Goal: Task Accomplishment & Management: Manage account settings

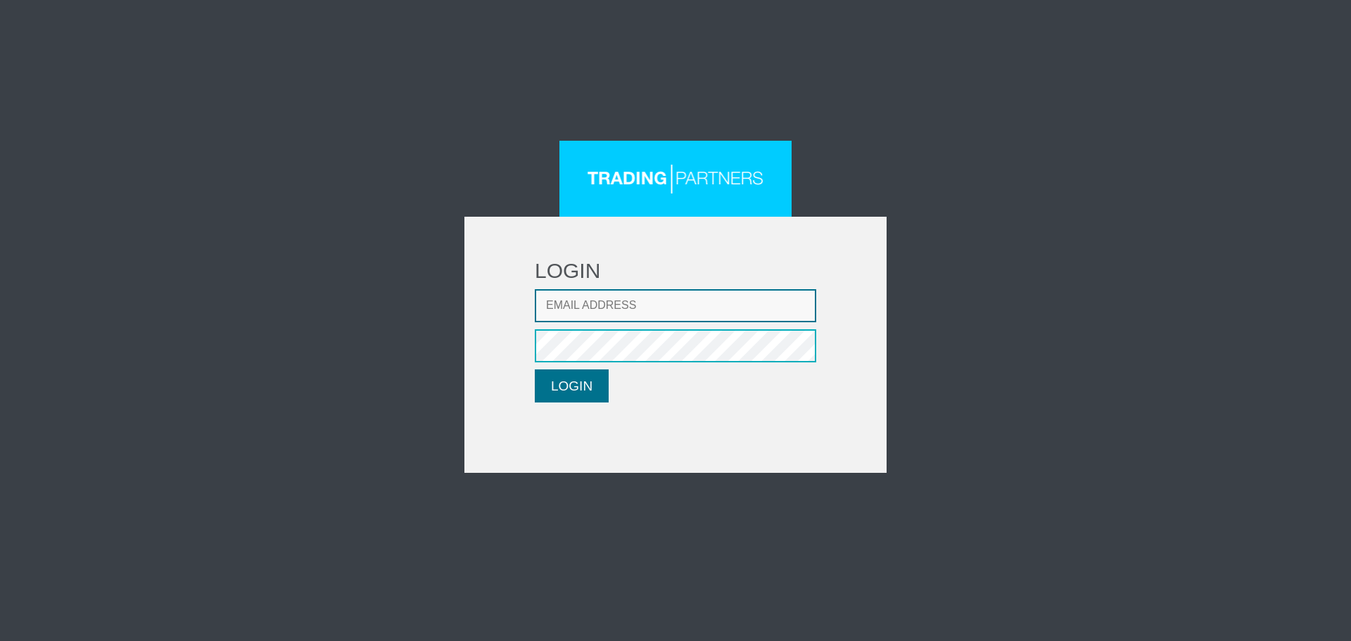
type input "[EMAIL_ADDRESS][DOMAIN_NAME]"
click at [581, 391] on button "LOGIN" at bounding box center [572, 385] width 74 height 33
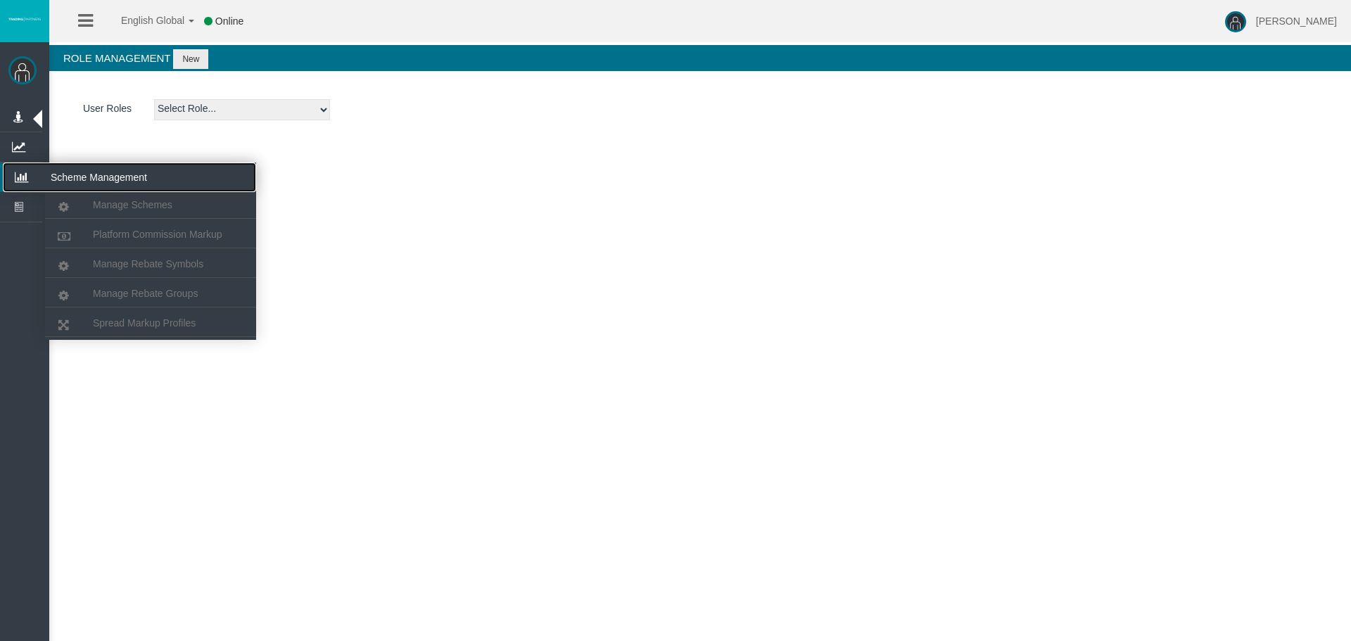
drag, startPoint x: 10, startPoint y: 172, endPoint x: 87, endPoint y: 206, distance: 84.5
click at [11, 172] on icon at bounding box center [21, 178] width 37 height 30
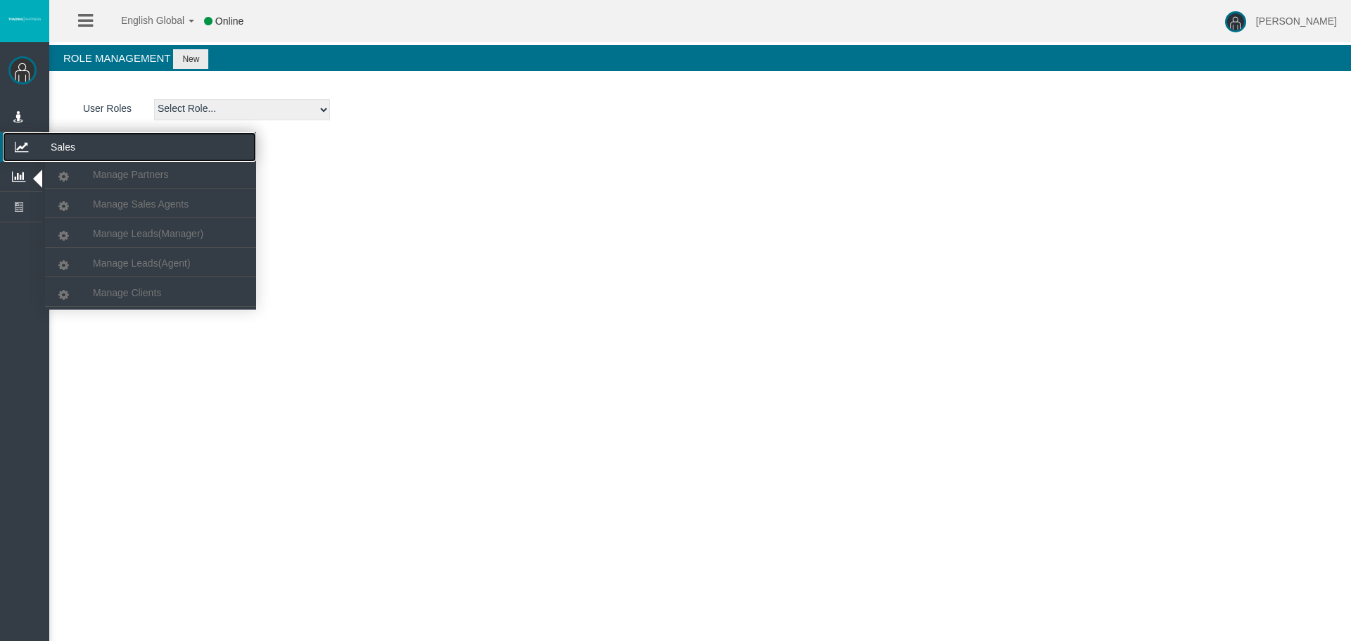
click at [25, 144] on icon at bounding box center [21, 147] width 37 height 30
click at [153, 296] on span "Manage Clients" at bounding box center [127, 292] width 68 height 11
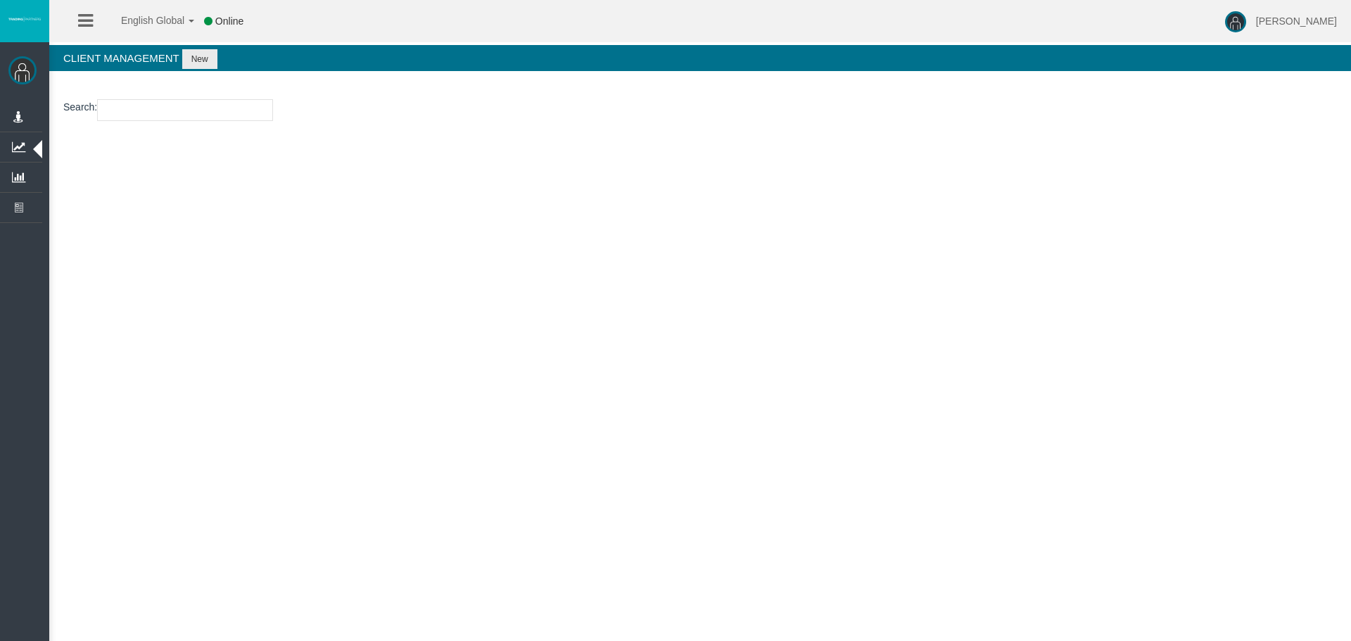
click at [131, 102] on input "number" at bounding box center [185, 110] width 176 height 22
paste input "26111587"
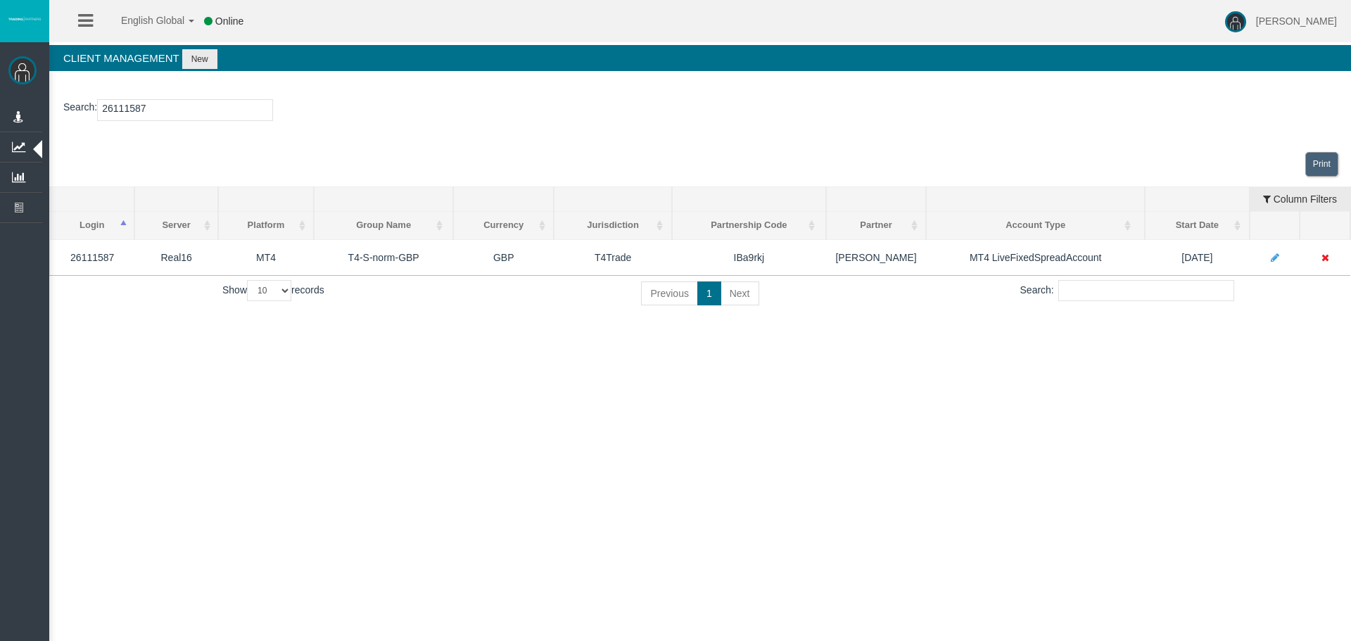
click at [133, 104] on input "26111587" at bounding box center [185, 110] width 176 height 22
paste input "1157211"
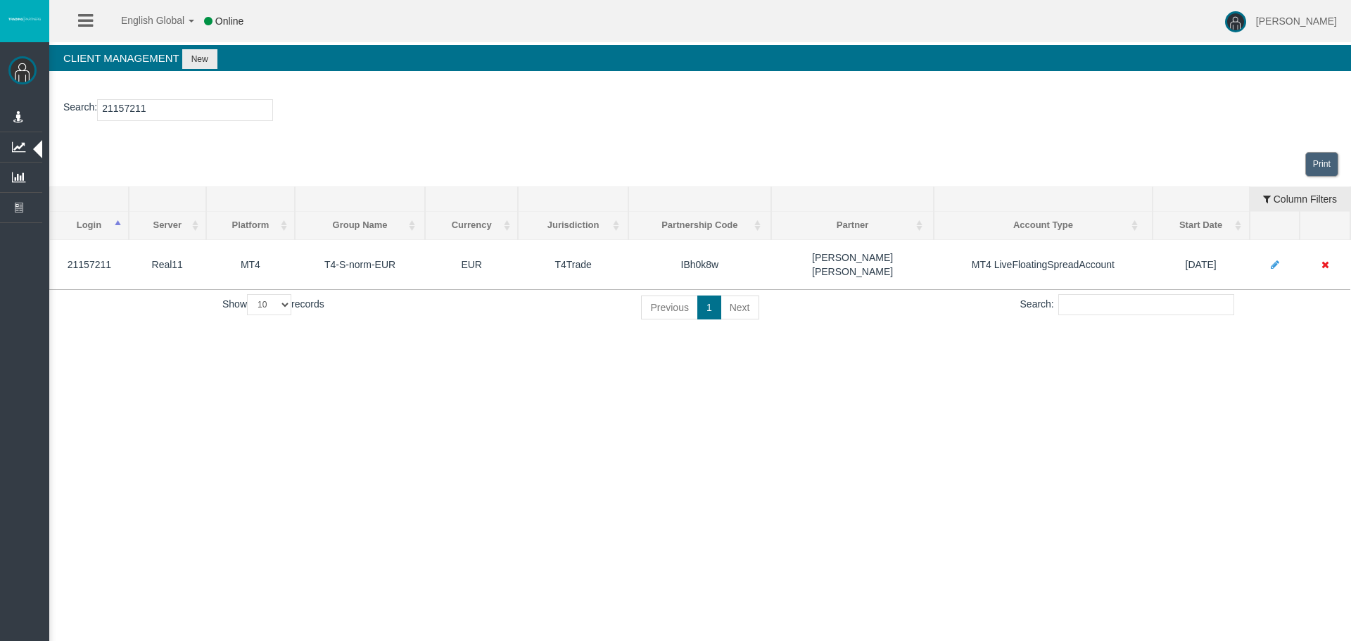
type input "21157211"
